Goal: Transaction & Acquisition: Purchase product/service

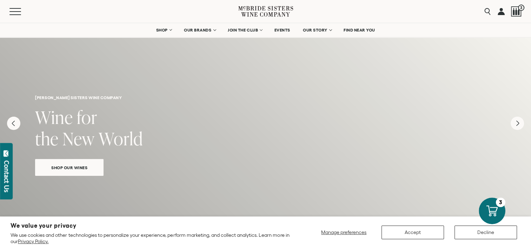
click at [493, 210] on icon at bounding box center [491, 211] width 11 height 11
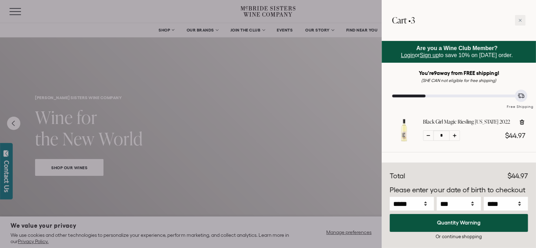
click at [426, 134] on div at bounding box center [428, 135] width 11 height 11
type input "*"
click at [428, 132] on div at bounding box center [428, 135] width 11 height 11
type input "*"
click at [428, 132] on div at bounding box center [428, 135] width 11 height 11
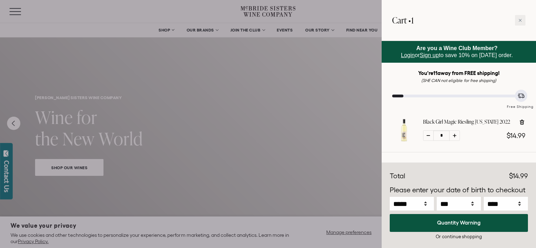
type input "*"
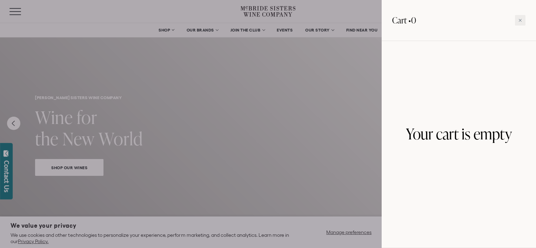
click at [165, 29] on div at bounding box center [268, 124] width 536 height 248
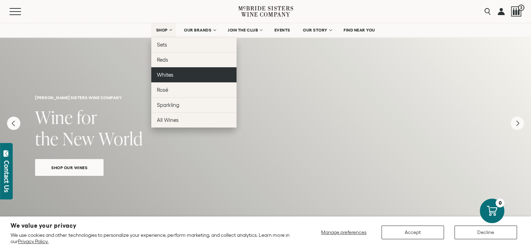
click at [165, 74] on span "Whites" at bounding box center [165, 75] width 16 height 6
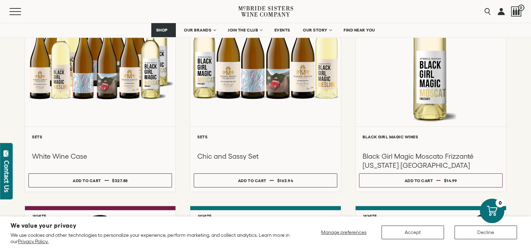
scroll to position [149, 0]
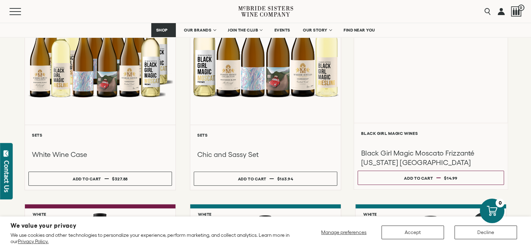
drag, startPoint x: 534, startPoint y: 68, endPoint x: 371, endPoint y: 97, distance: 165.6
click at [371, 97] on div at bounding box center [431, 47] width 154 height 149
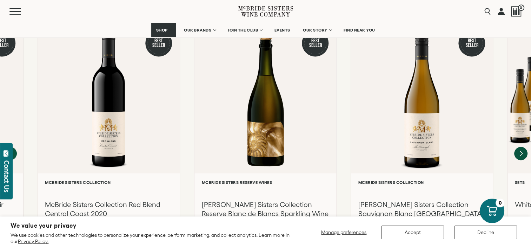
scroll to position [996, 0]
